Goal: Register for event/course

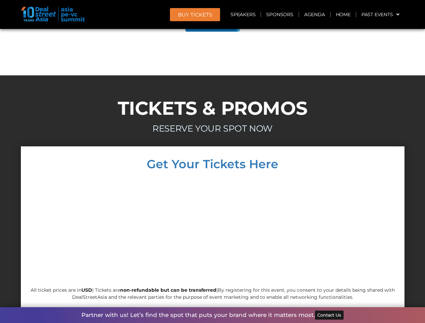
scroll to position [3818, 0]
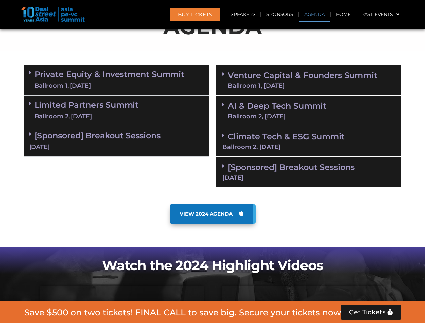
scroll to position [417, 0]
